Goal: Find specific page/section: Find specific page/section

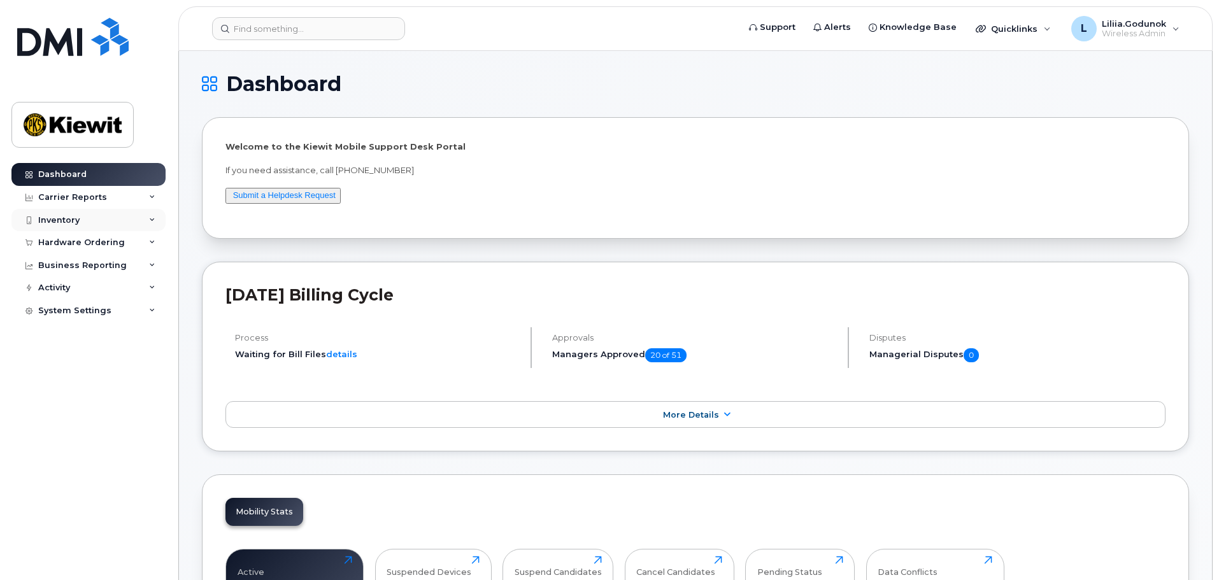
click at [138, 213] on div "Inventory" at bounding box center [88, 220] width 154 height 23
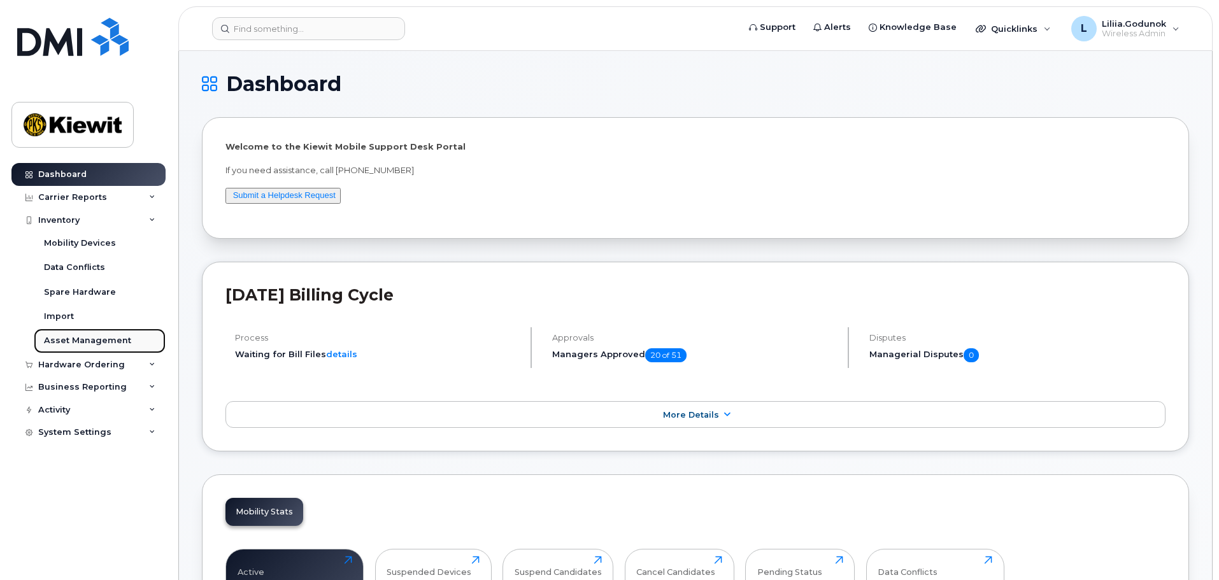
click at [106, 341] on div "Asset Management" at bounding box center [87, 340] width 87 height 11
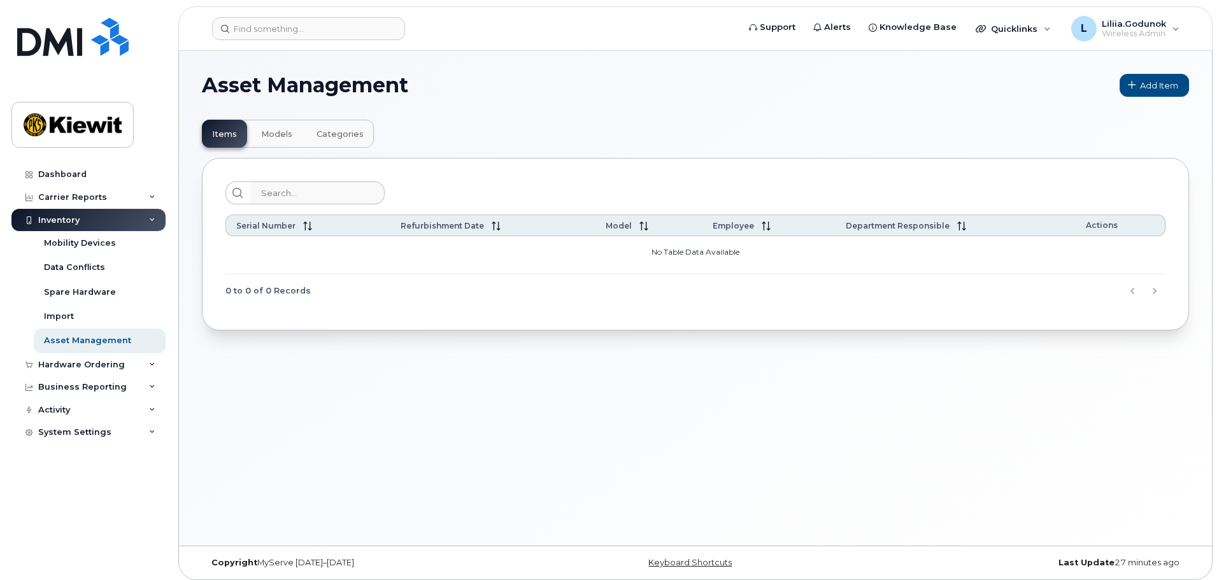
click at [277, 139] on span "Models" at bounding box center [276, 134] width 31 height 10
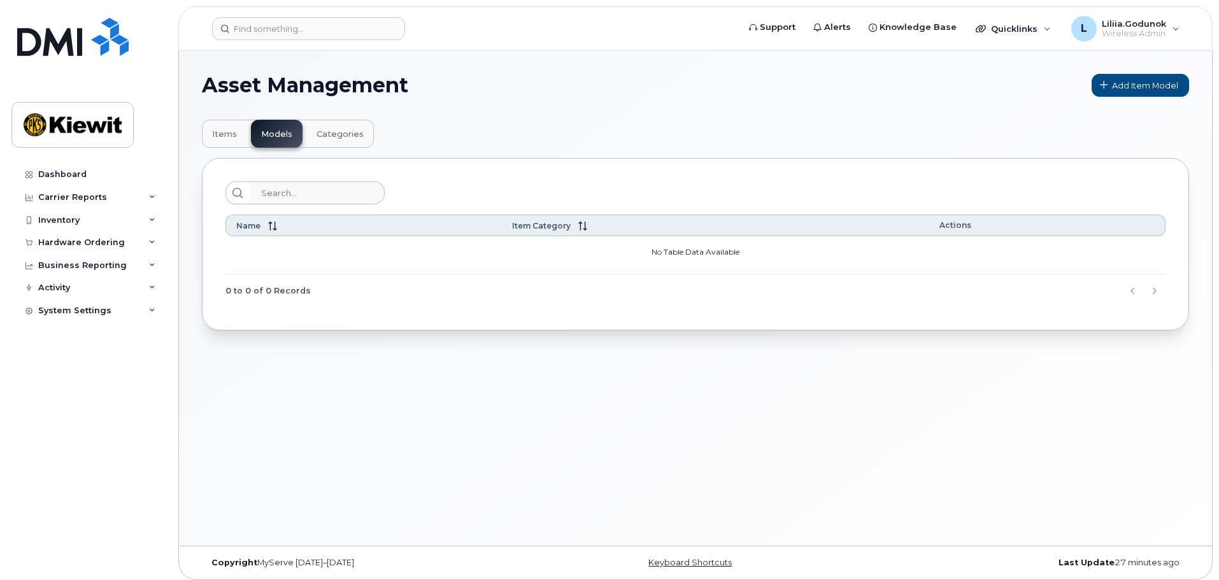
click at [243, 147] on div "Items Models Categories" at bounding box center [288, 134] width 172 height 28
click at [317, 135] on span "Categories" at bounding box center [340, 134] width 47 height 10
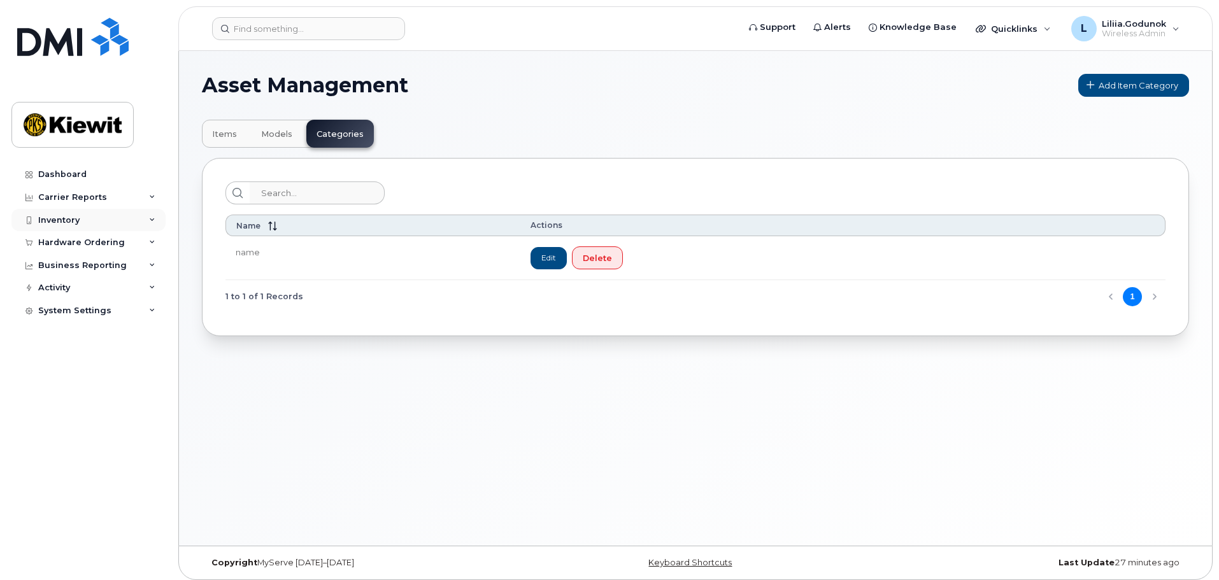
click at [124, 219] on div "Inventory" at bounding box center [88, 220] width 154 height 23
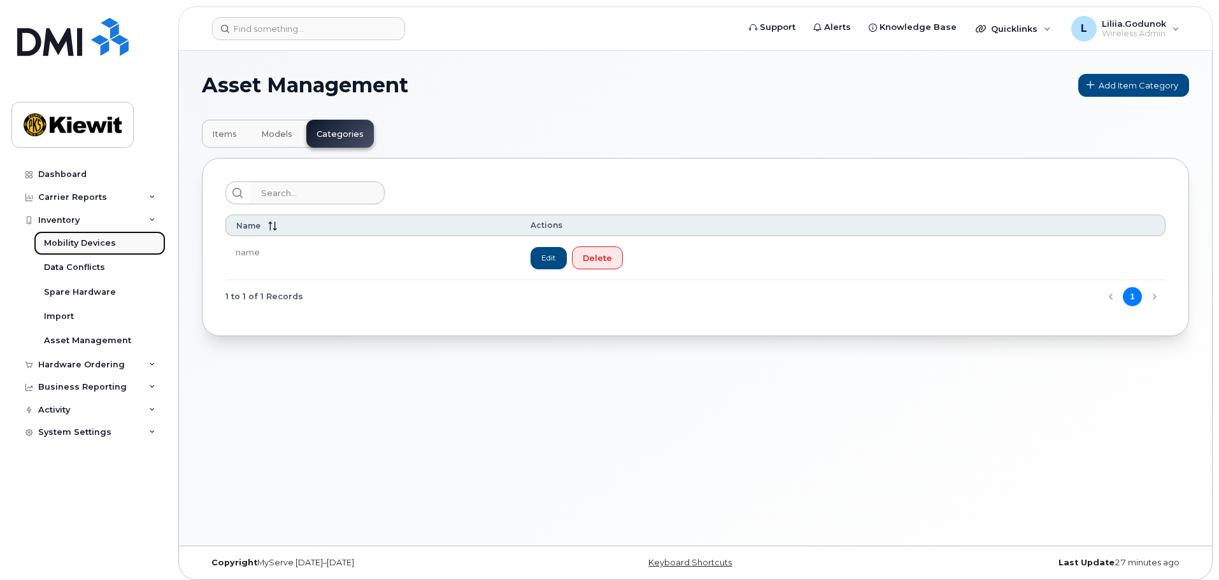
click at [96, 246] on div "Mobility Devices" at bounding box center [80, 243] width 72 height 11
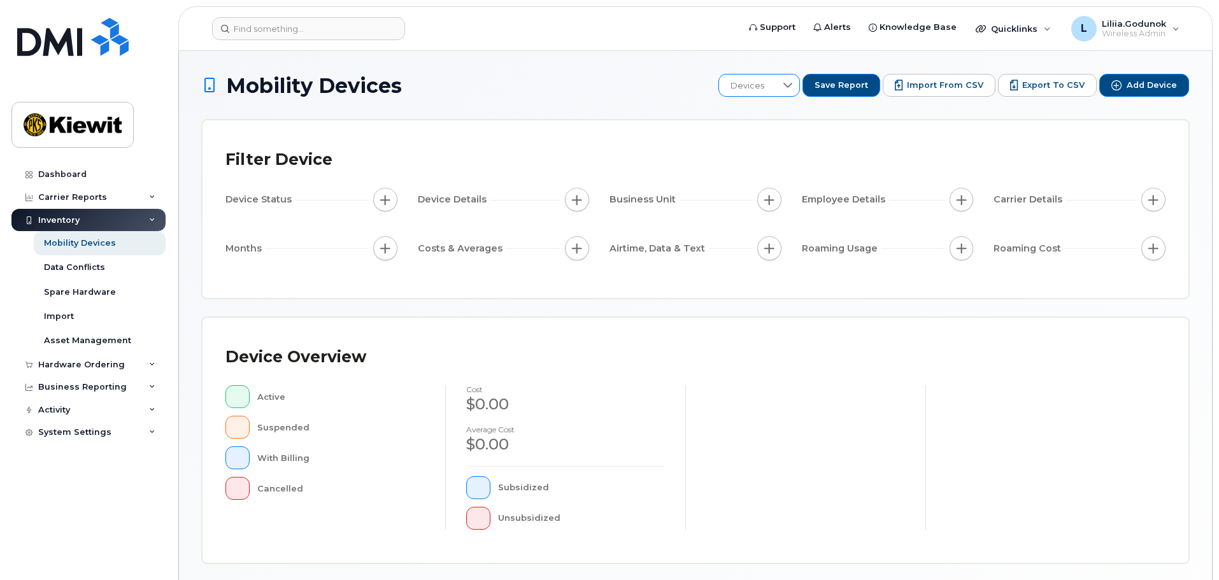
drag, startPoint x: 811, startPoint y: 91, endPoint x: 803, endPoint y: 89, distance: 7.9
click at [800, 91] on div at bounding box center [788, 86] width 24 height 22
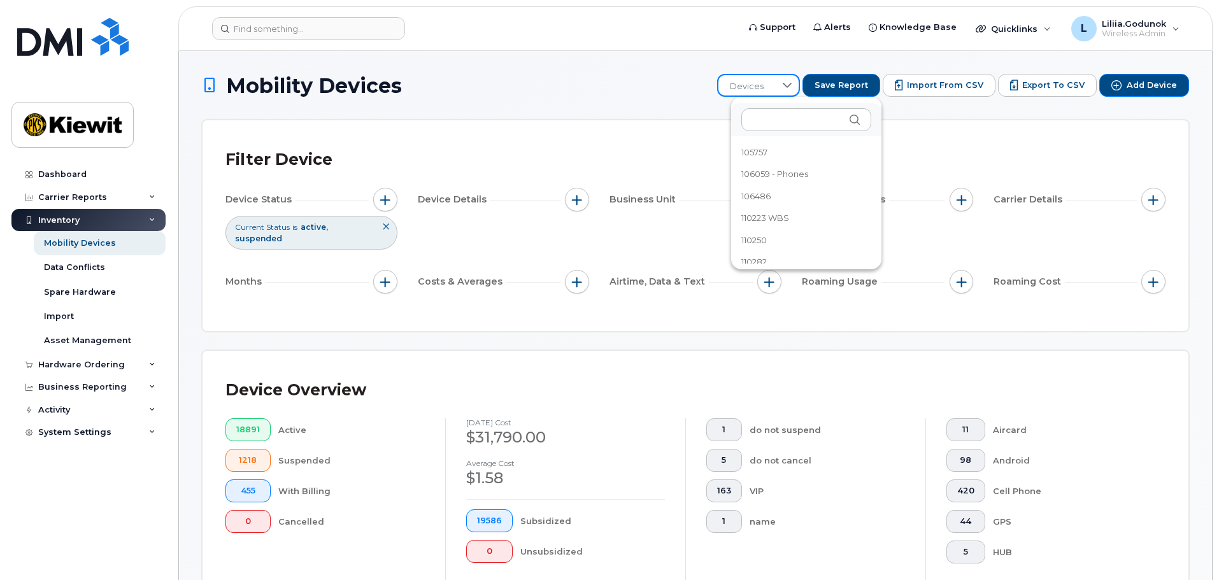
click at [539, 141] on div "Filter Device Device Status Current Status is active suspended Device Details B…" at bounding box center [696, 225] width 986 height 211
click at [386, 225] on icon at bounding box center [386, 227] width 8 height 8
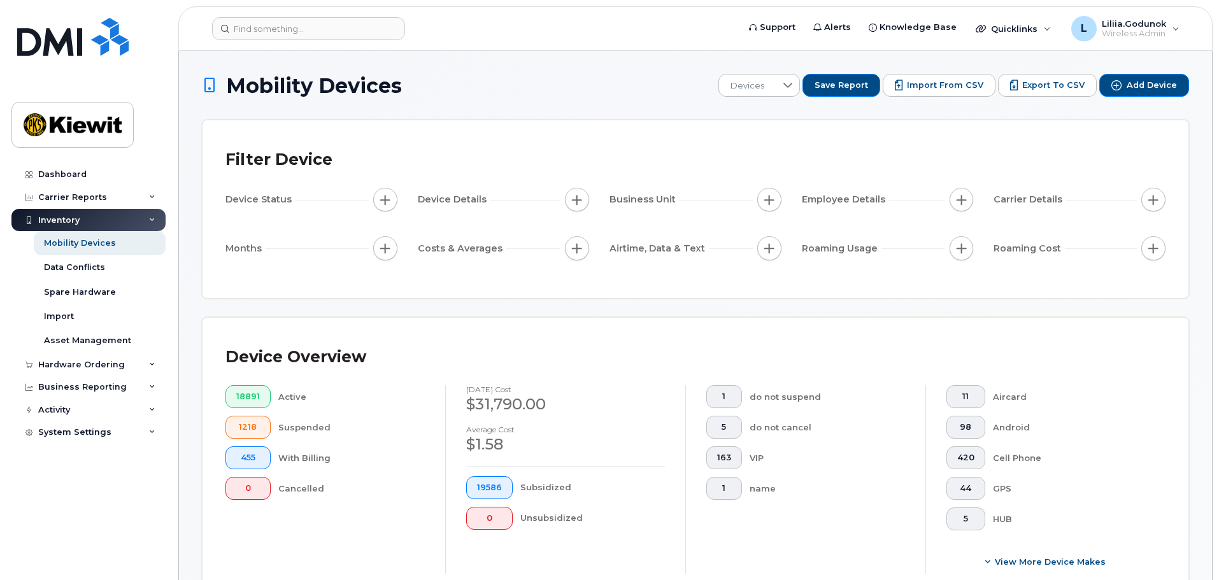
click at [276, 196] on span "Device Status" at bounding box center [260, 199] width 70 height 13
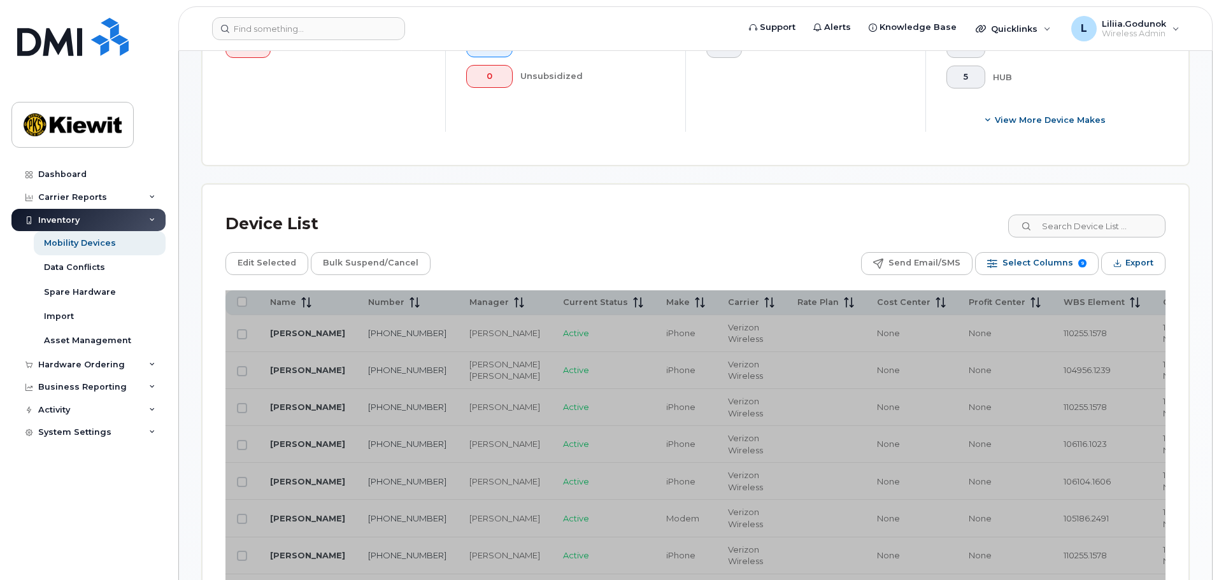
scroll to position [510, 0]
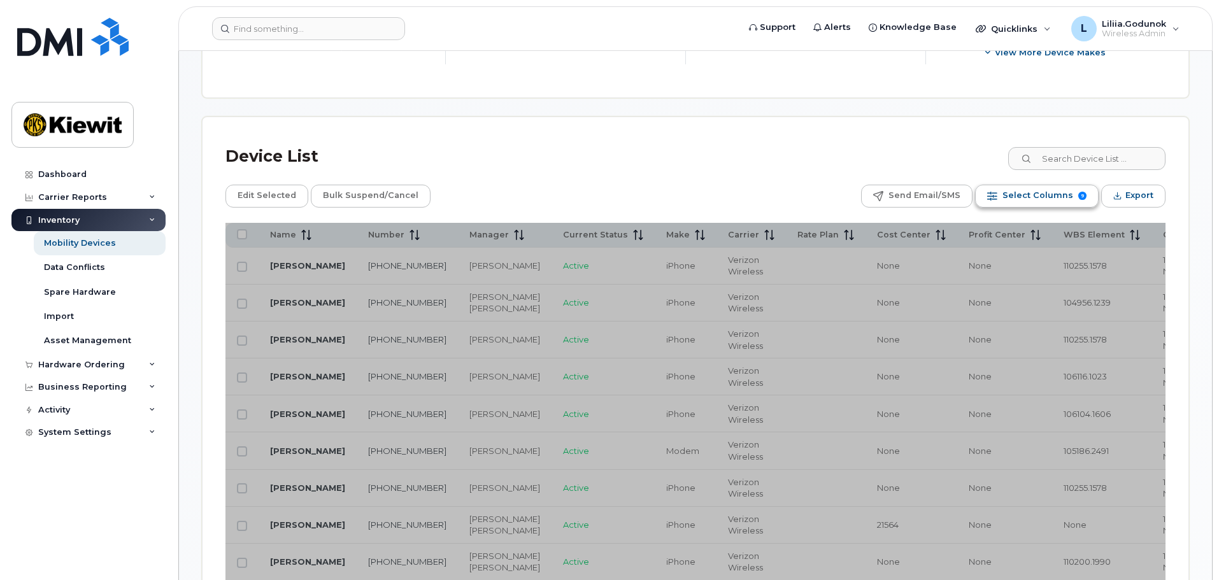
click at [1028, 194] on span "Select Columns" at bounding box center [1038, 195] width 71 height 19
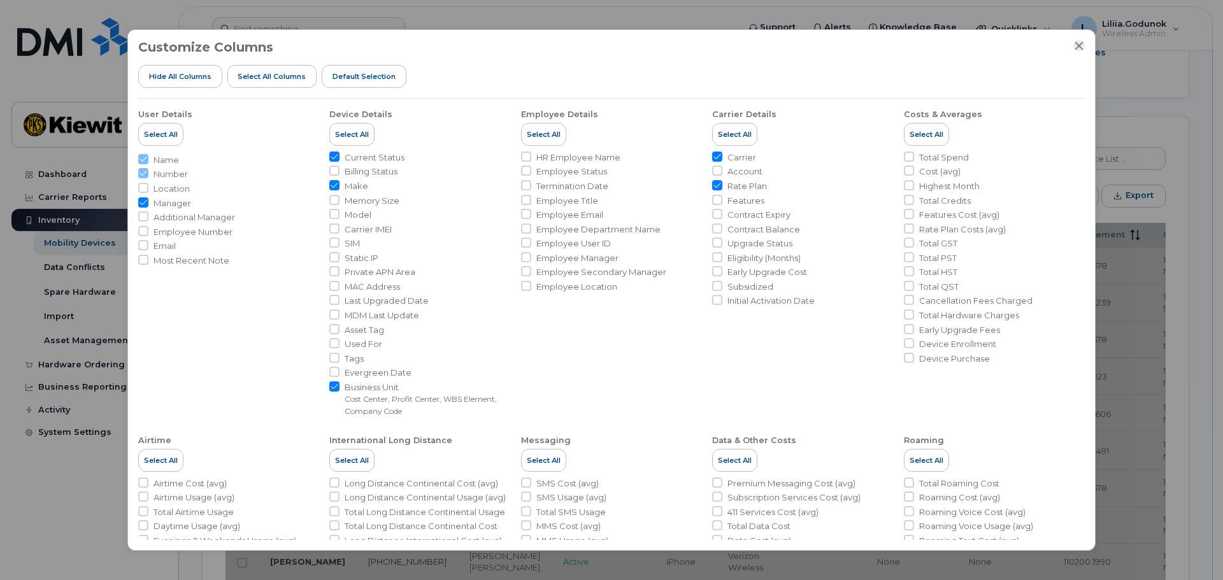
click at [1075, 43] on icon "Close" at bounding box center [1079, 46] width 10 height 10
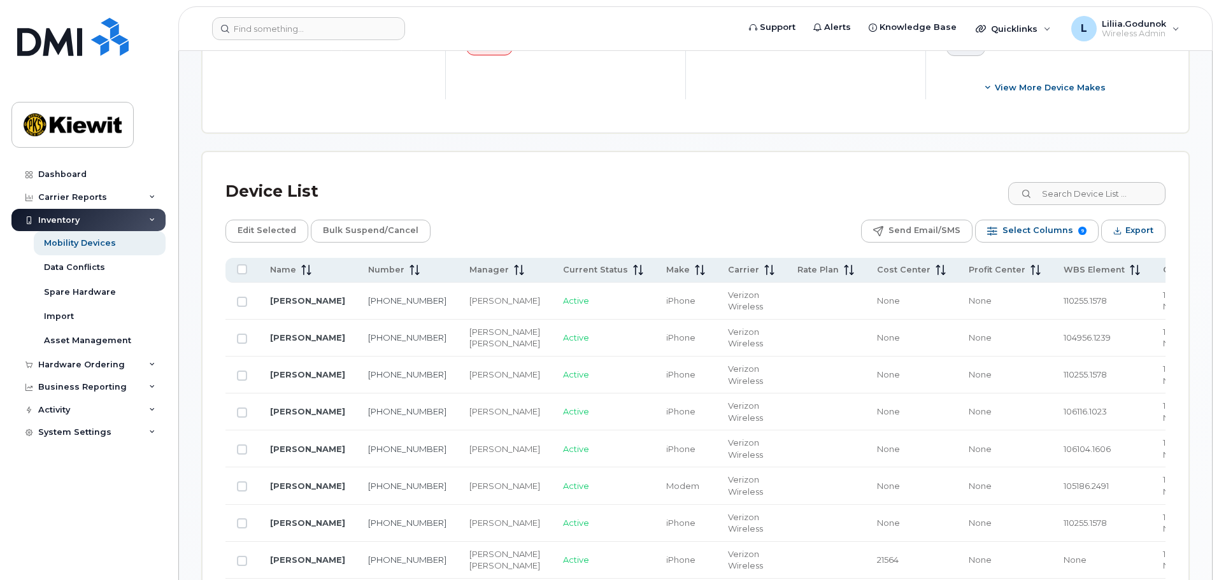
scroll to position [573, 0]
